Goal: Information Seeking & Learning: Find specific fact

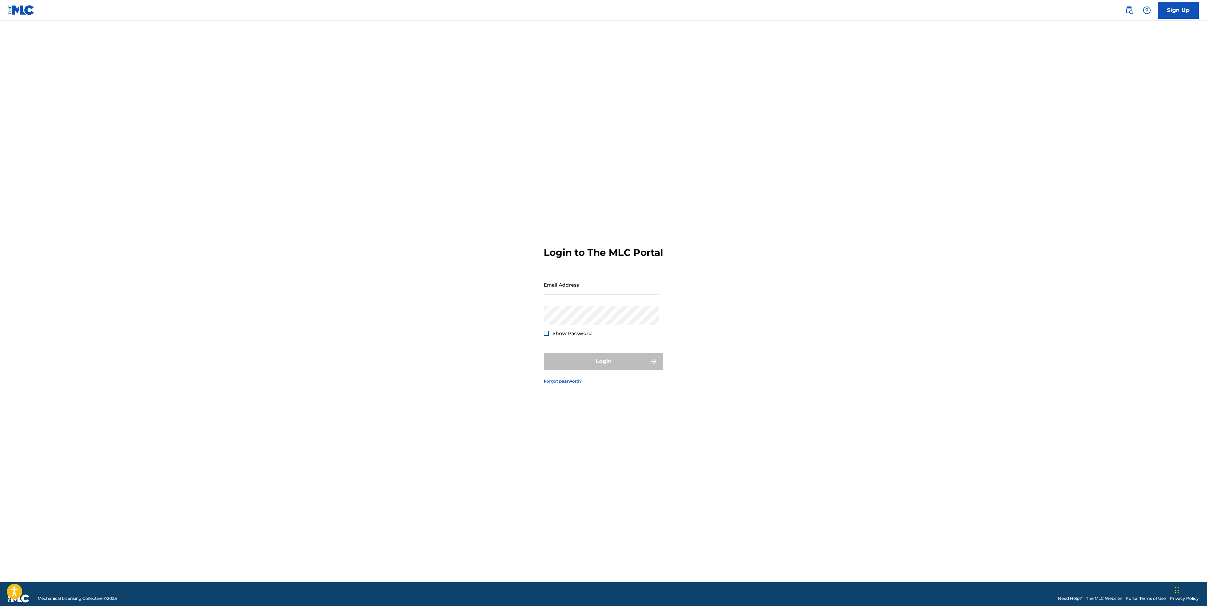
type input "[EMAIL_ADDRESS][DOMAIN_NAME]"
click at [634, 349] on form "Login to The MLC Portal Email Address [EMAIL_ADDRESS][DOMAIN_NAME] Password Sho…" at bounding box center [604, 310] width 120 height 545
click at [608, 368] on button "Login" at bounding box center [604, 361] width 120 height 17
click at [612, 329] on input "Code" at bounding box center [602, 318] width 116 height 19
click at [569, 329] on input "Code" at bounding box center [602, 318] width 116 height 19
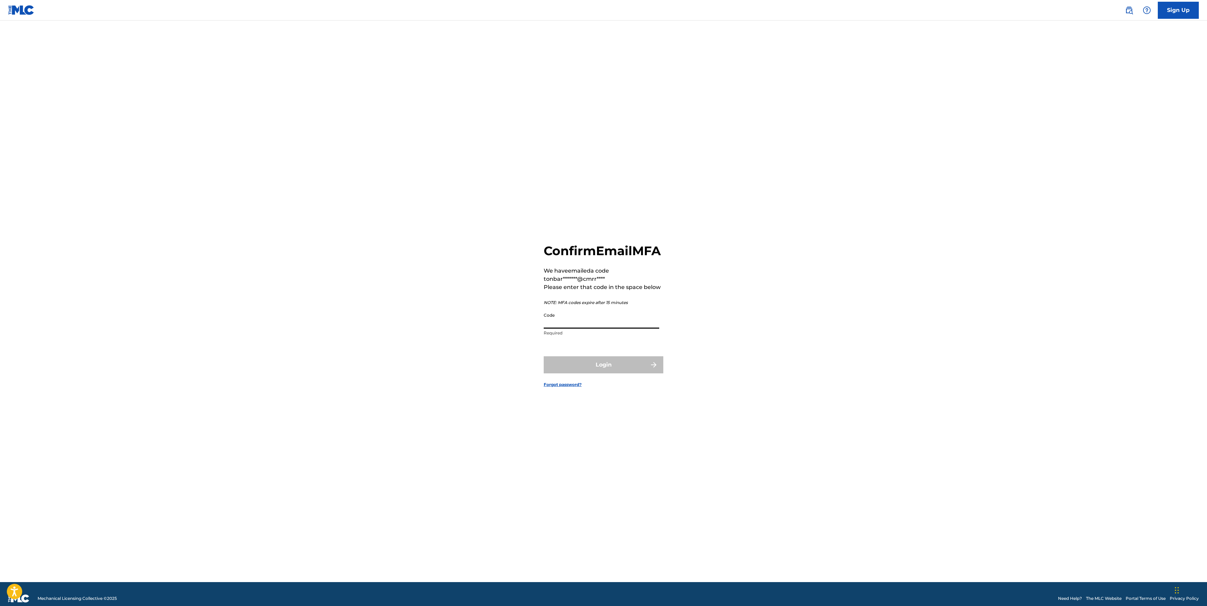
paste input "007764"
type input "007764"
click at [594, 374] on button "Login" at bounding box center [604, 364] width 120 height 17
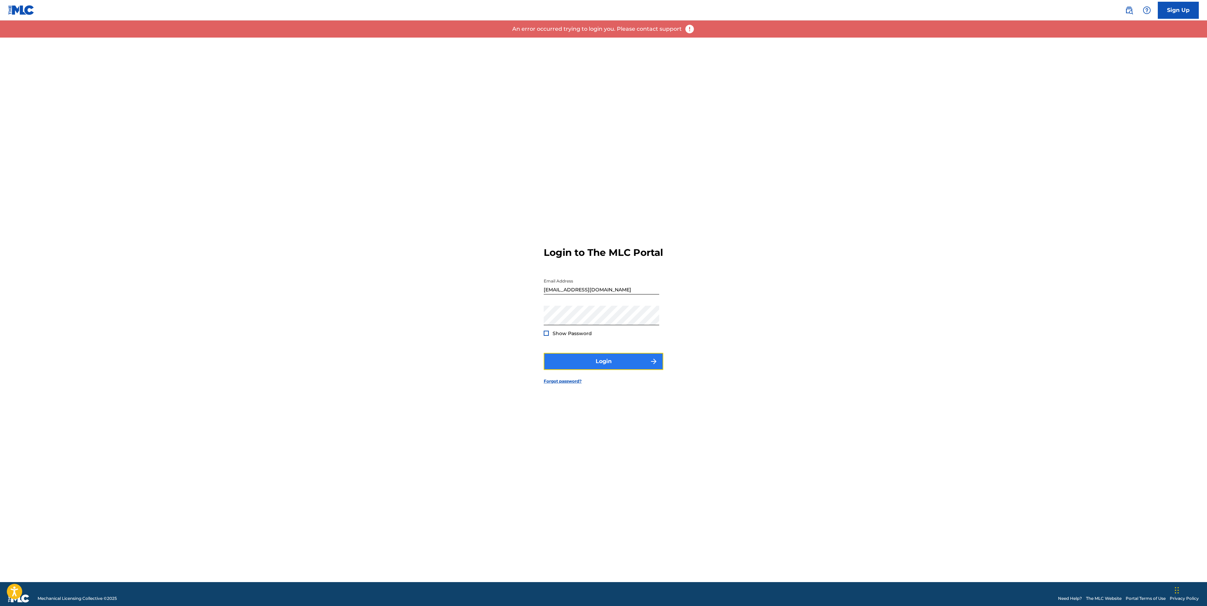
click at [617, 363] on button "Login" at bounding box center [604, 361] width 120 height 17
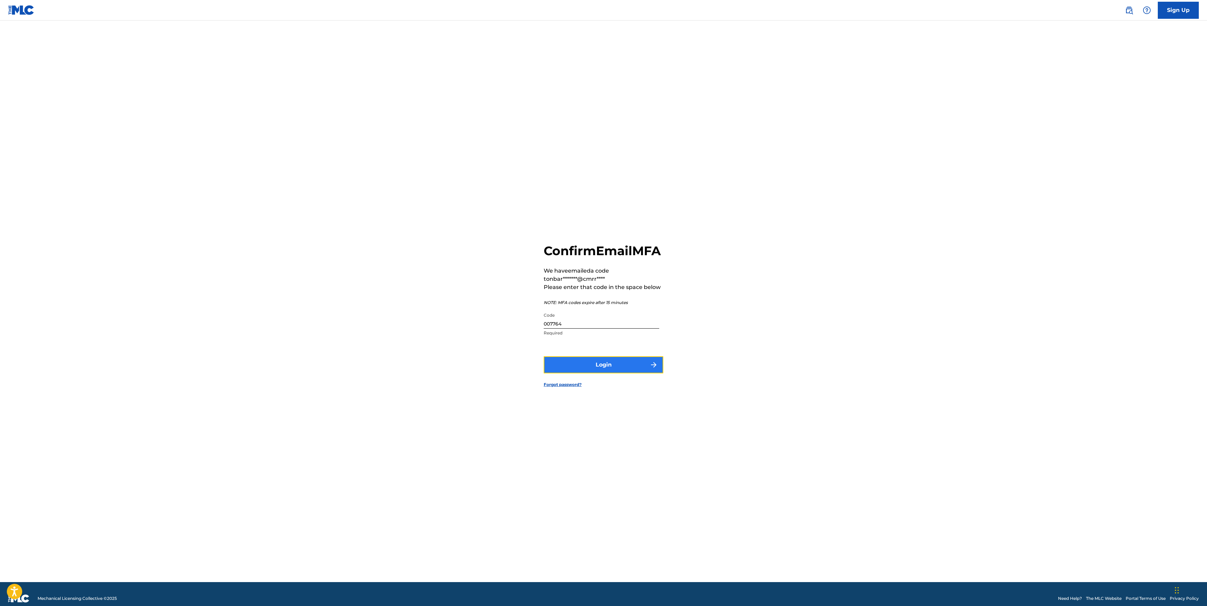
click at [612, 374] on button "Login" at bounding box center [604, 364] width 120 height 17
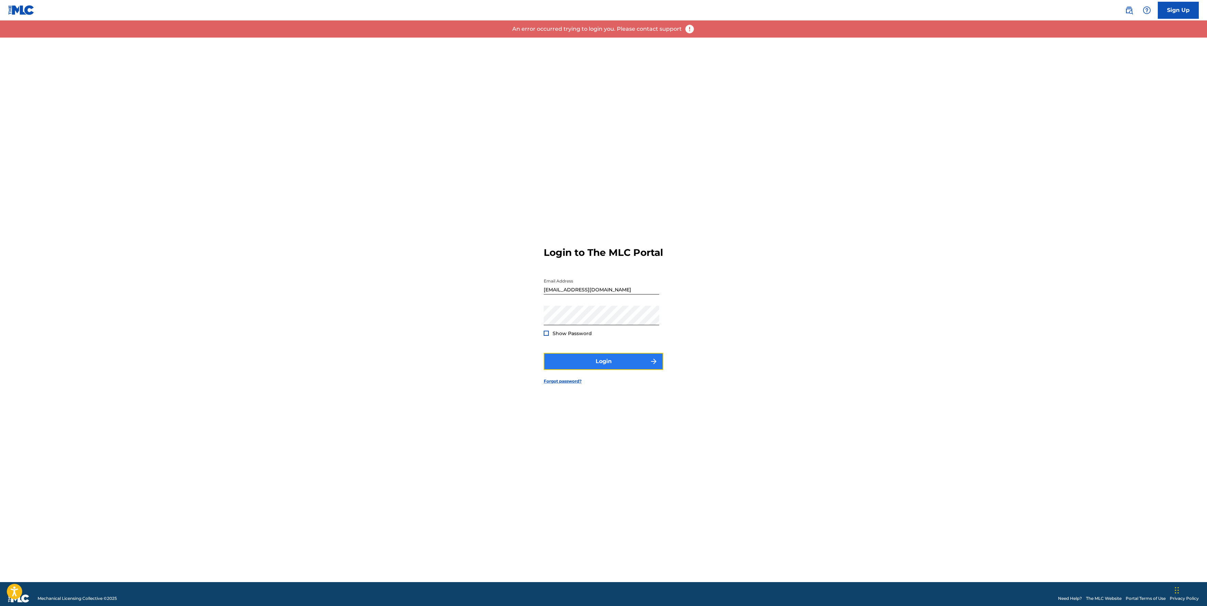
click at [604, 367] on button "Login" at bounding box center [604, 361] width 120 height 17
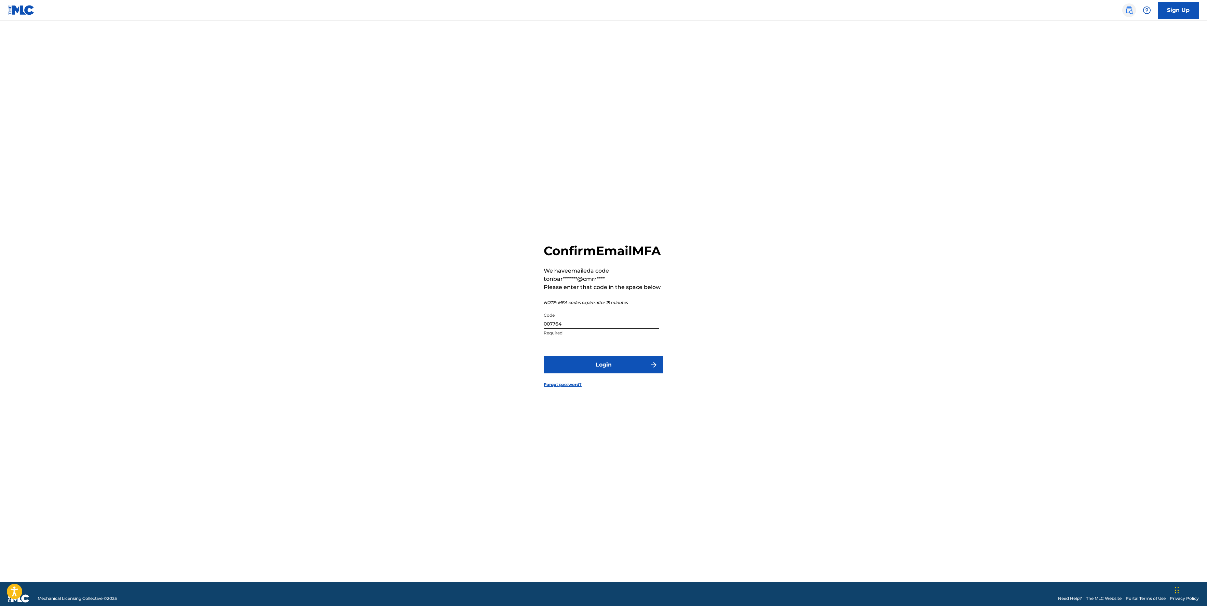
click at [1124, 12] on link at bounding box center [1129, 10] width 14 height 14
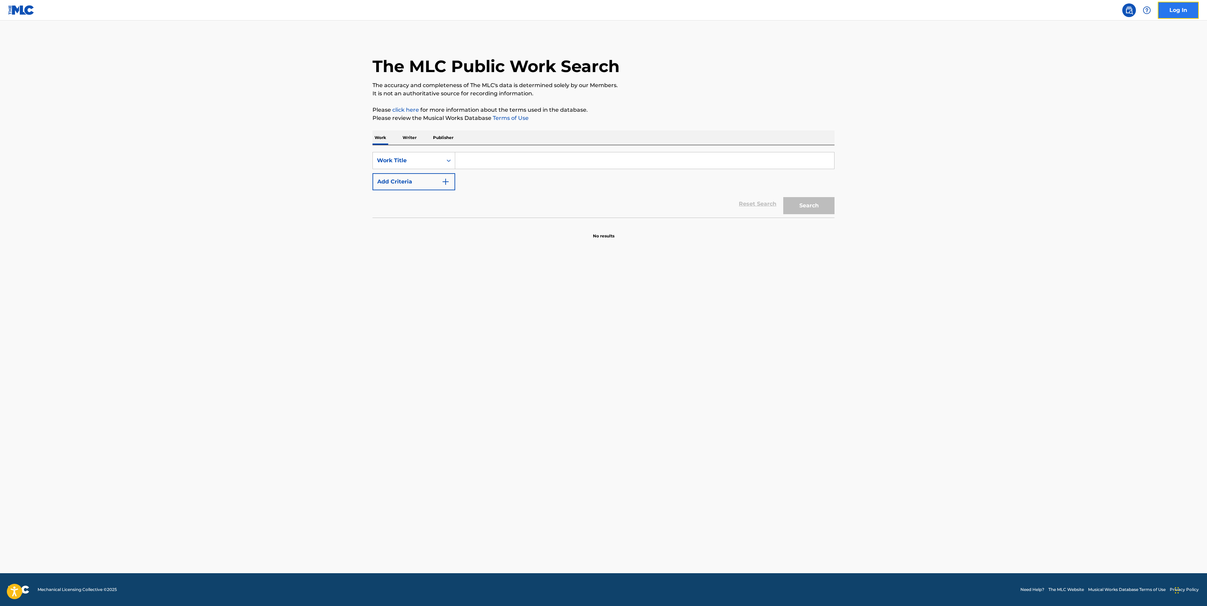
click at [1178, 10] on link "Log In" at bounding box center [1178, 10] width 41 height 17
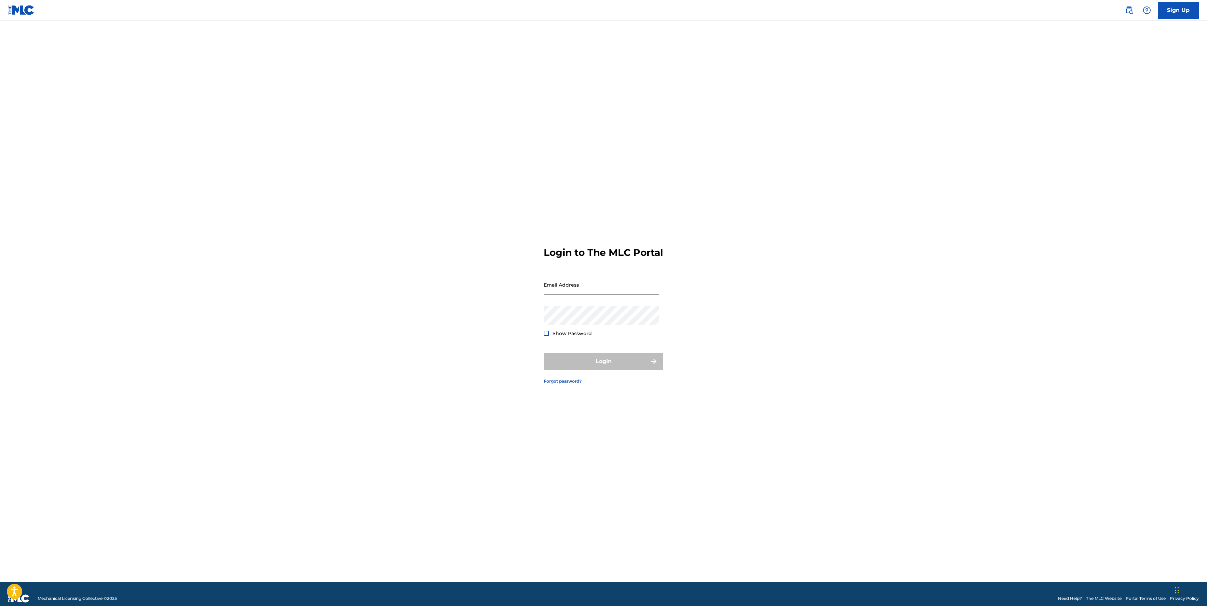
type input "[EMAIL_ADDRESS][DOMAIN_NAME]"
click at [594, 365] on button "Login" at bounding box center [604, 361] width 120 height 17
click at [578, 329] on input "Code" at bounding box center [602, 318] width 116 height 19
click at [571, 324] on input "Code" at bounding box center [602, 318] width 116 height 19
paste input "347713"
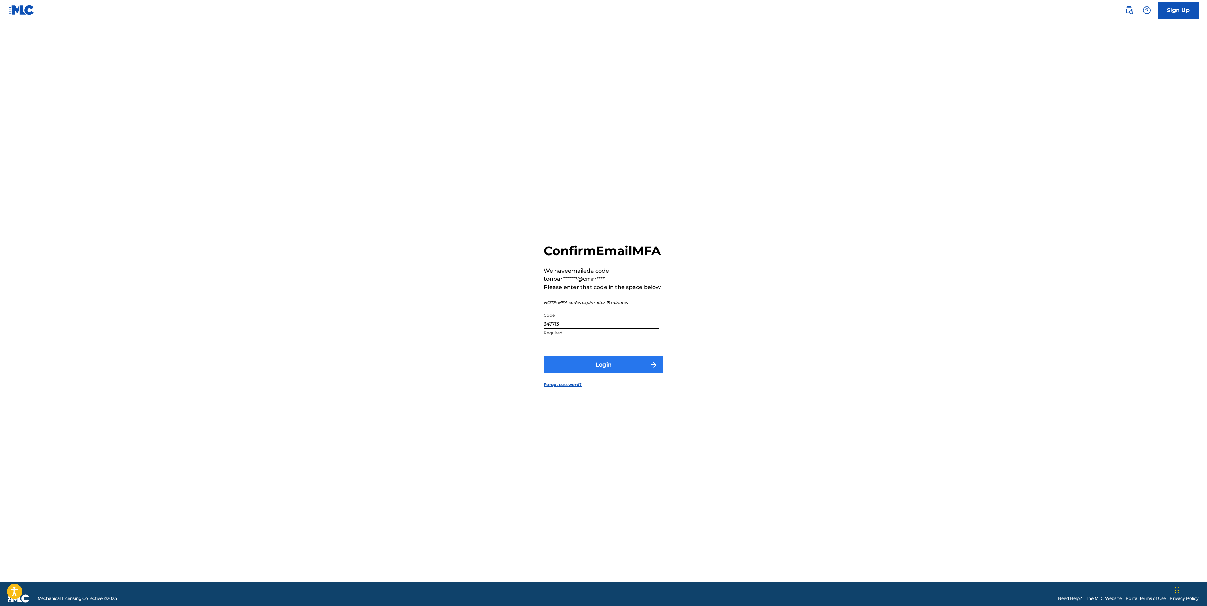
type input "347713"
click at [593, 372] on button "Login" at bounding box center [604, 364] width 120 height 17
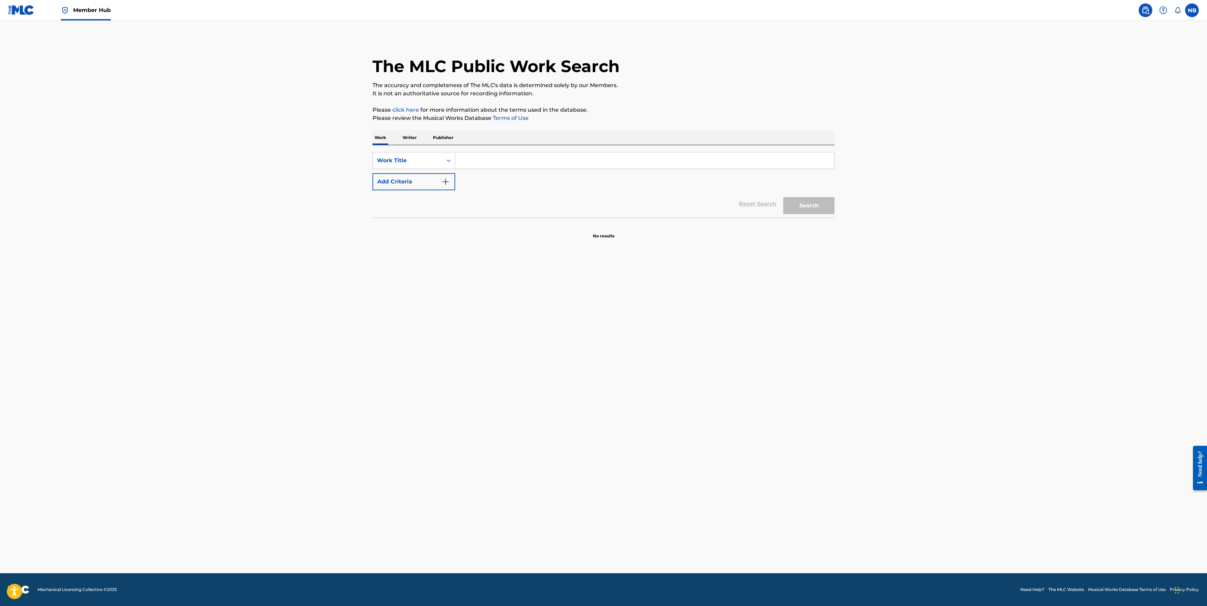
click at [524, 157] on input "Search Form" at bounding box center [644, 160] width 379 height 16
type input "ya acabo"
click at [783, 197] on button "Search" at bounding box center [808, 205] width 51 height 17
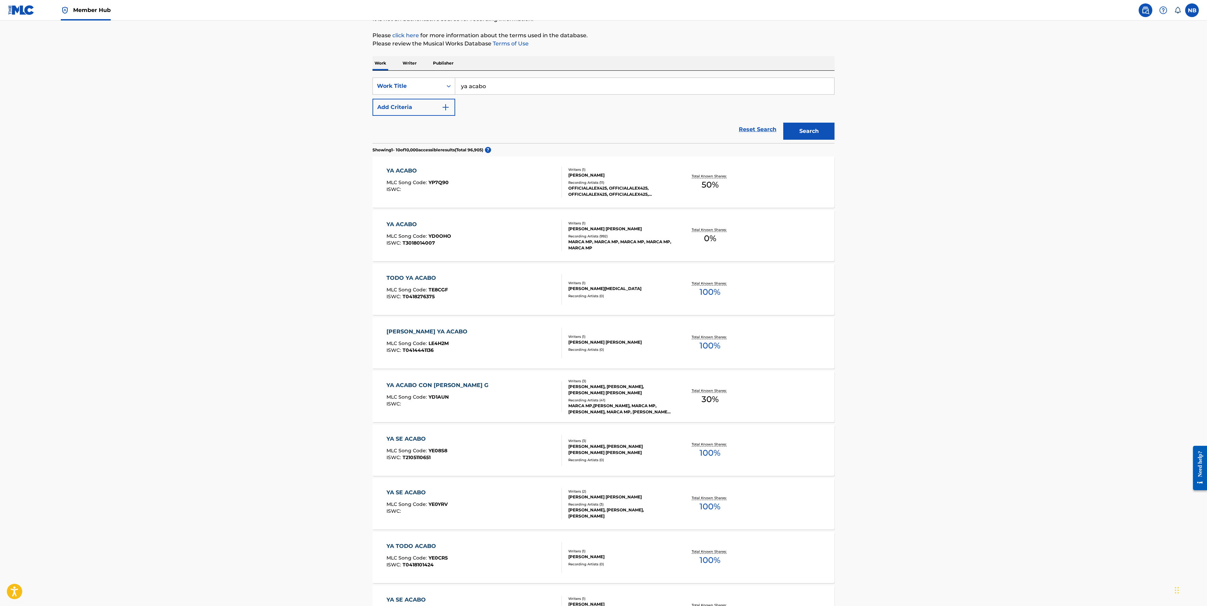
scroll to position [68, 0]
